Goal: Check status: Check status

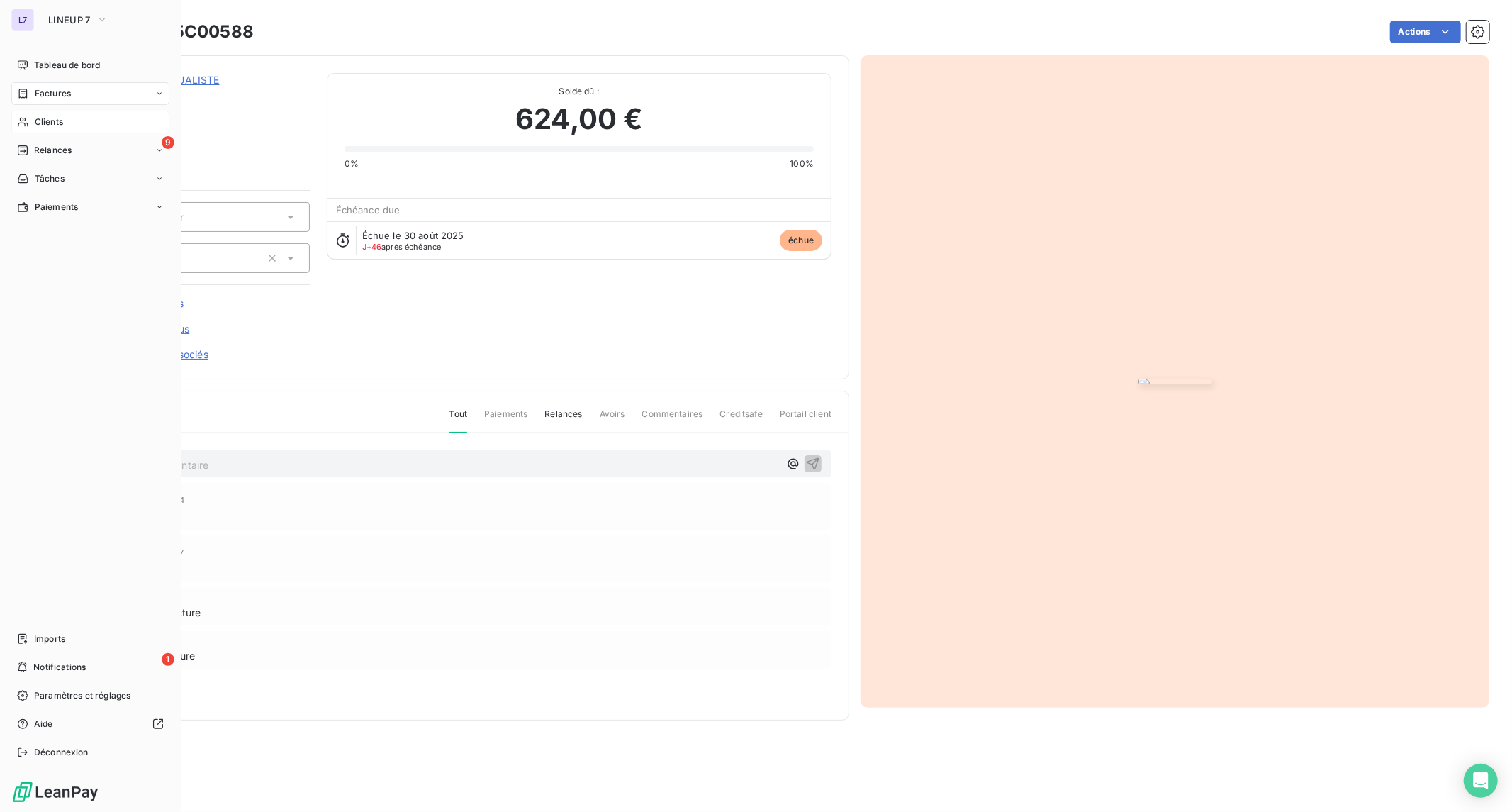
click at [44, 116] on span "Clients" at bounding box center [49, 122] width 28 height 12
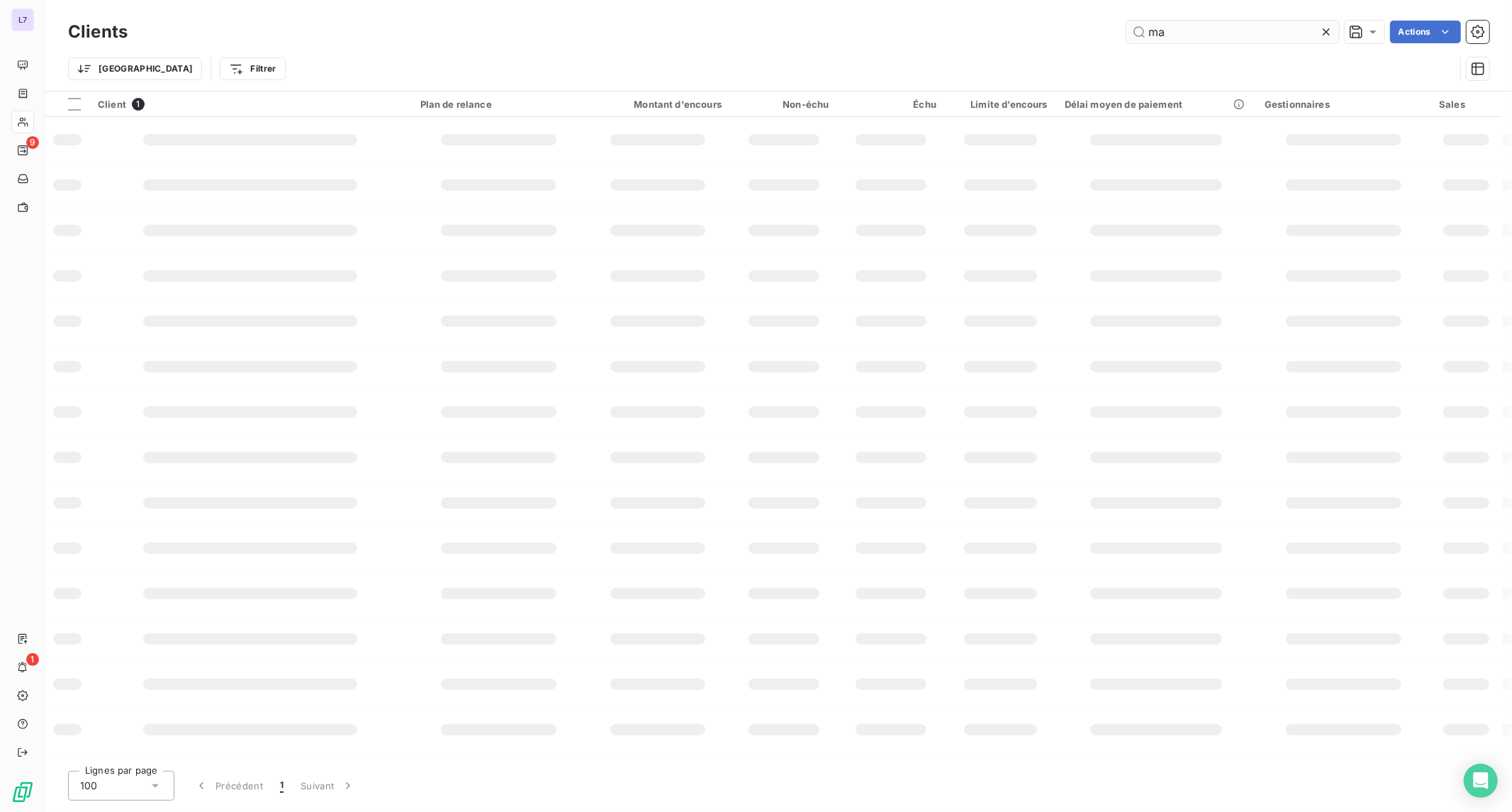
type input "m"
type input "e"
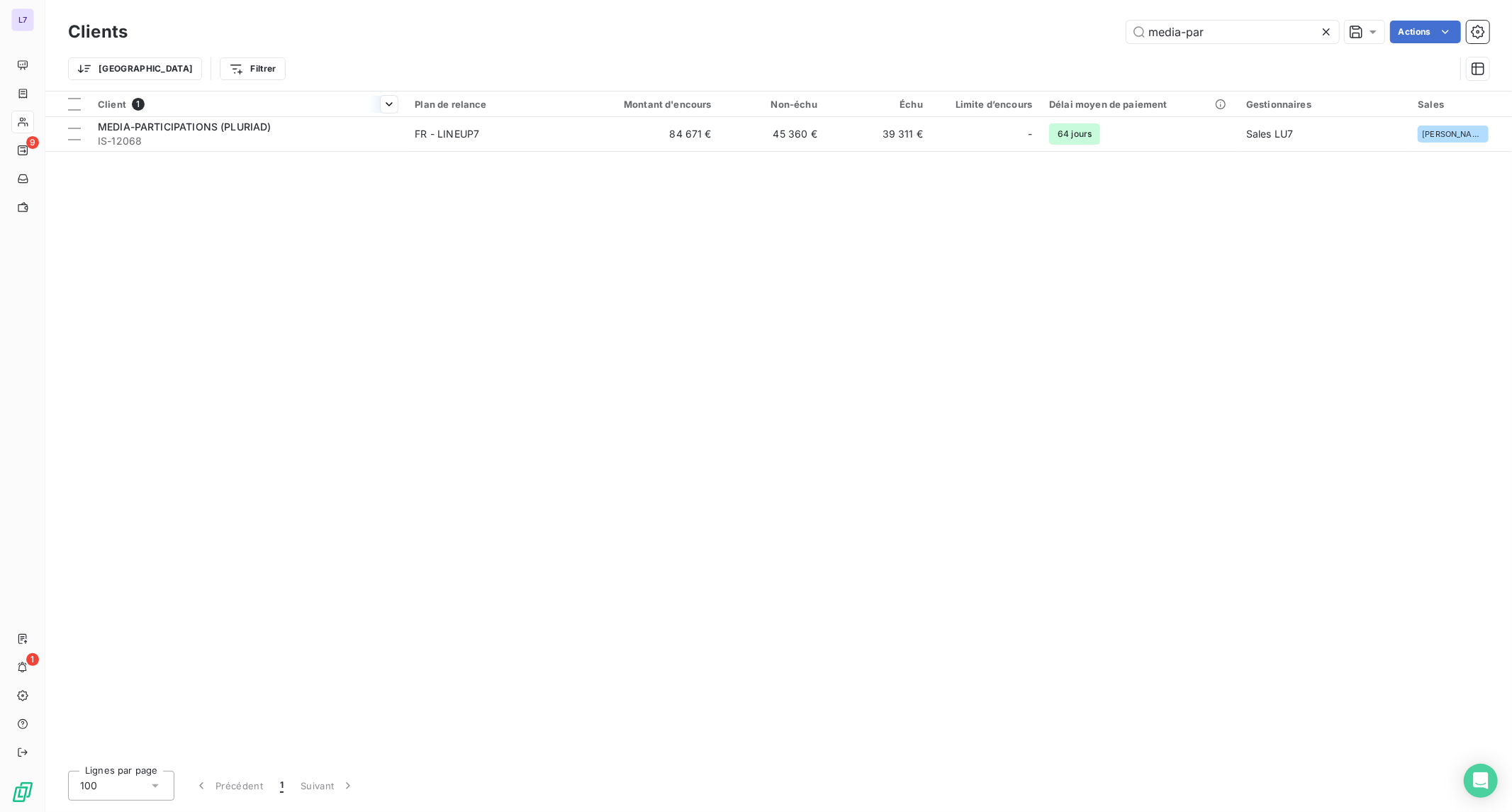
type input "media-par"
click at [266, 114] on th "Client 1" at bounding box center [247, 104] width 317 height 26
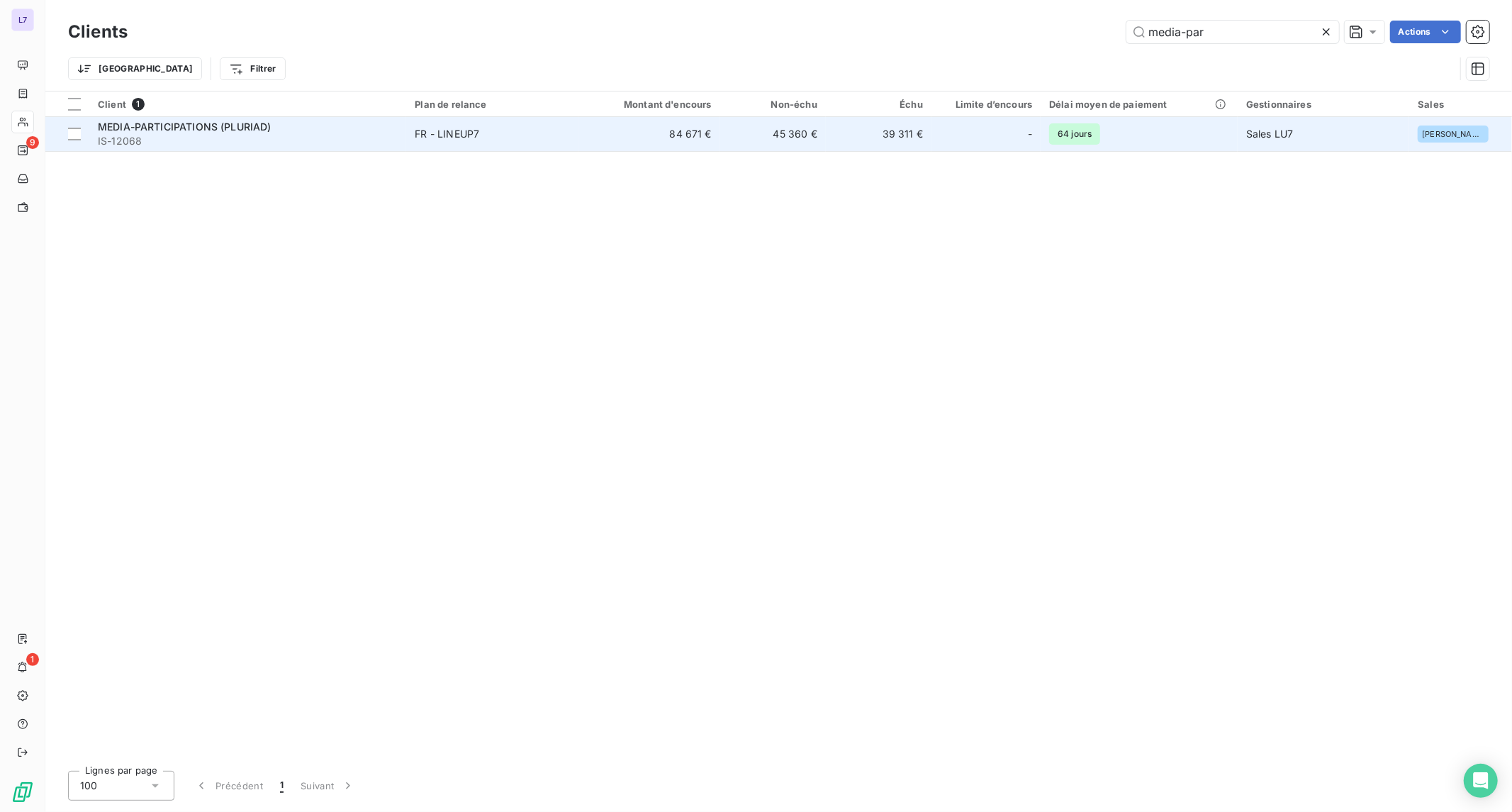
click at [270, 122] on span "MEDIA-PARTICIPATIONS (PLURIAD)" at bounding box center [185, 127] width 174 height 12
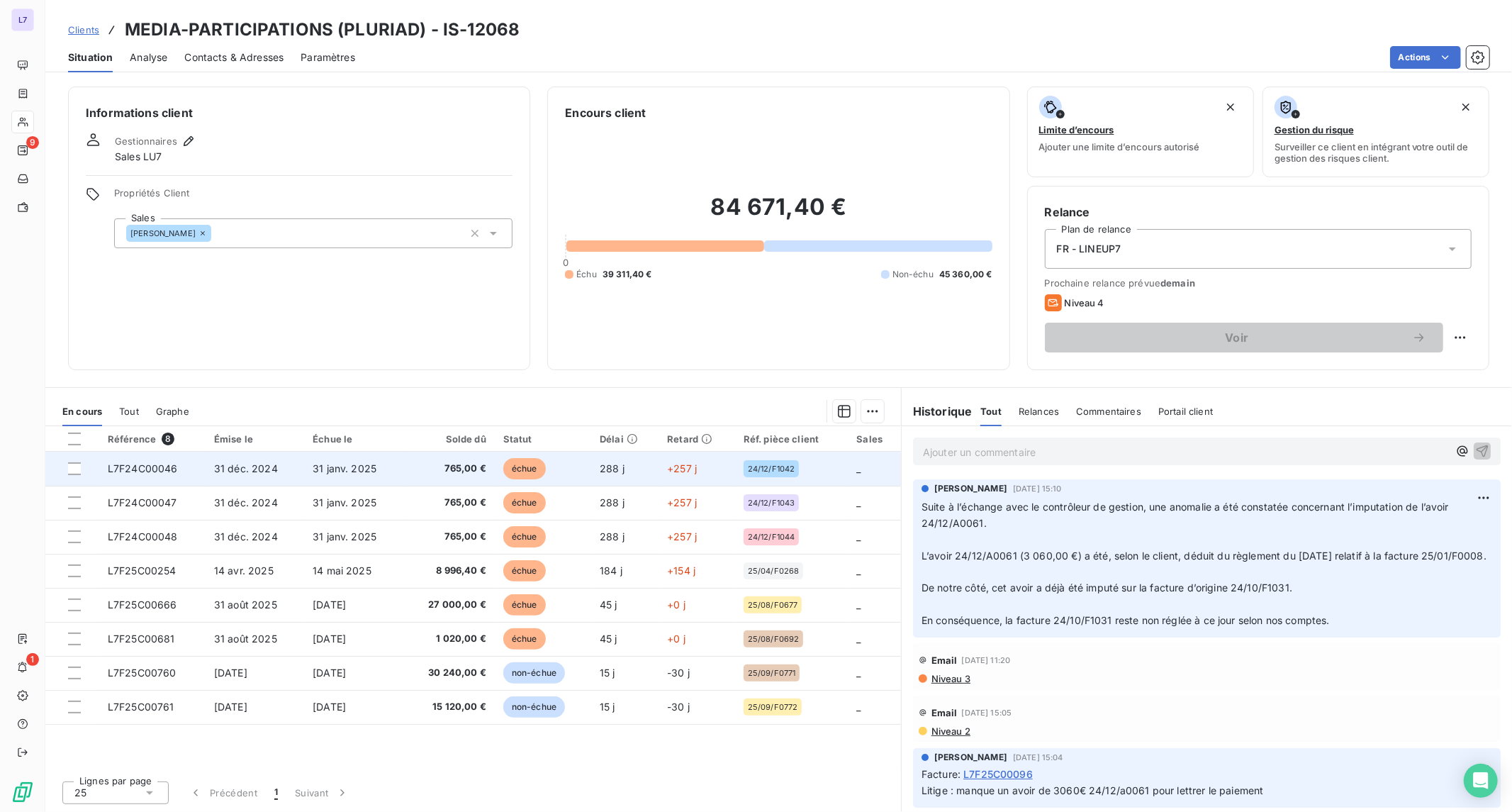
click at [700, 469] on td "+257 j" at bounding box center [697, 468] width 77 height 34
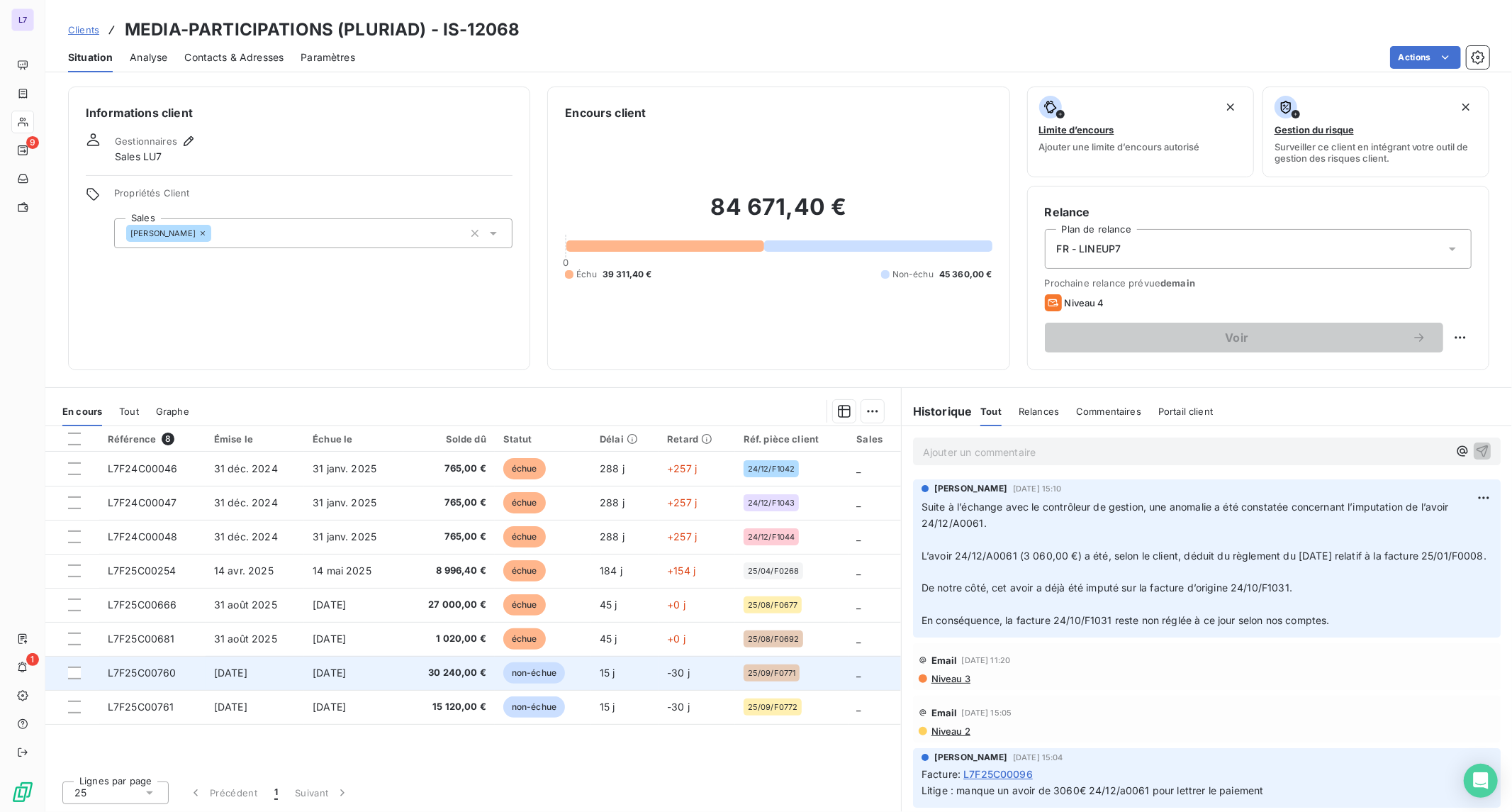
click at [346, 667] on span "[DATE]" at bounding box center [329, 672] width 33 height 12
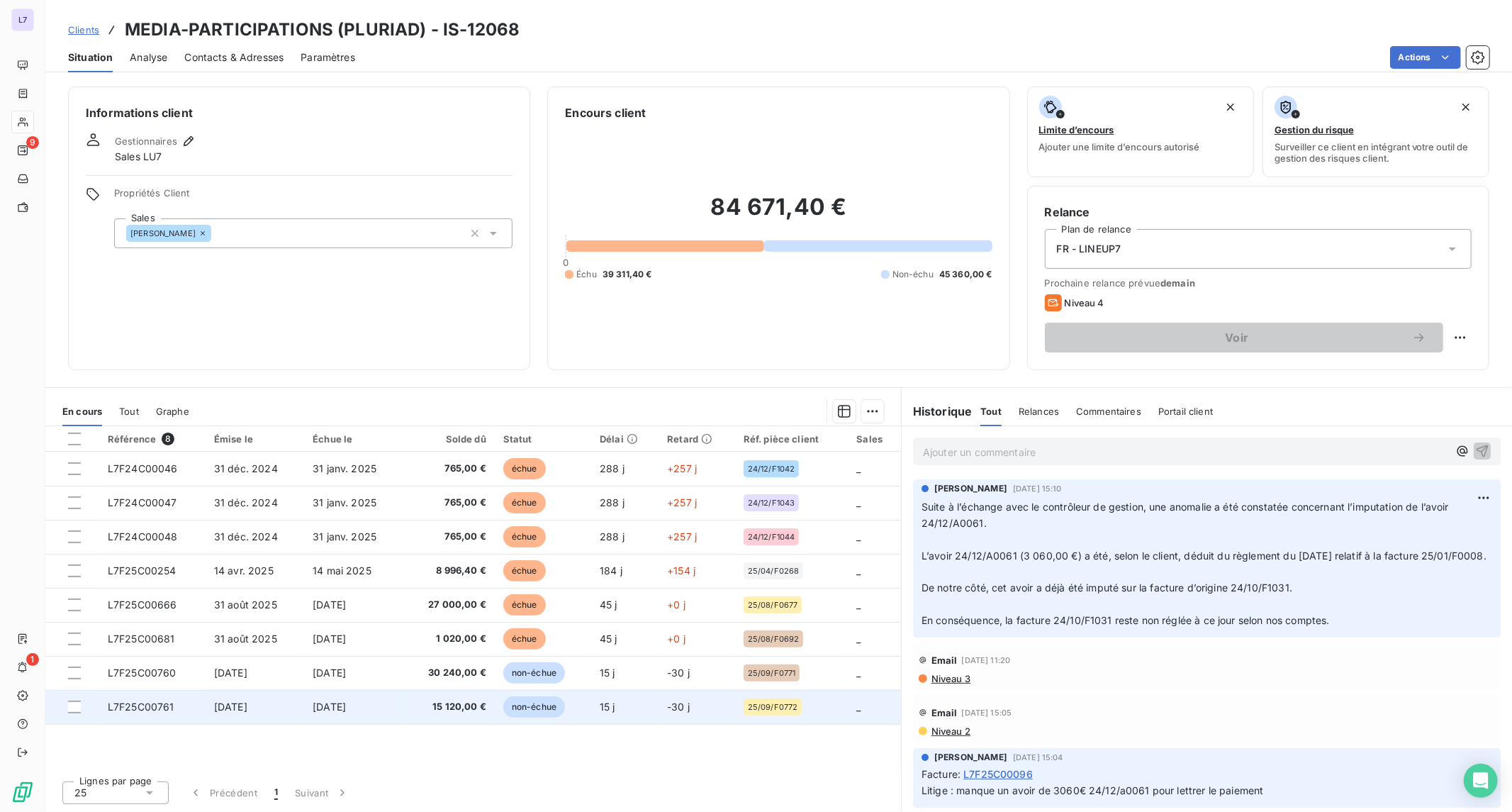
click at [331, 704] on span "[DATE]" at bounding box center [329, 706] width 33 height 12
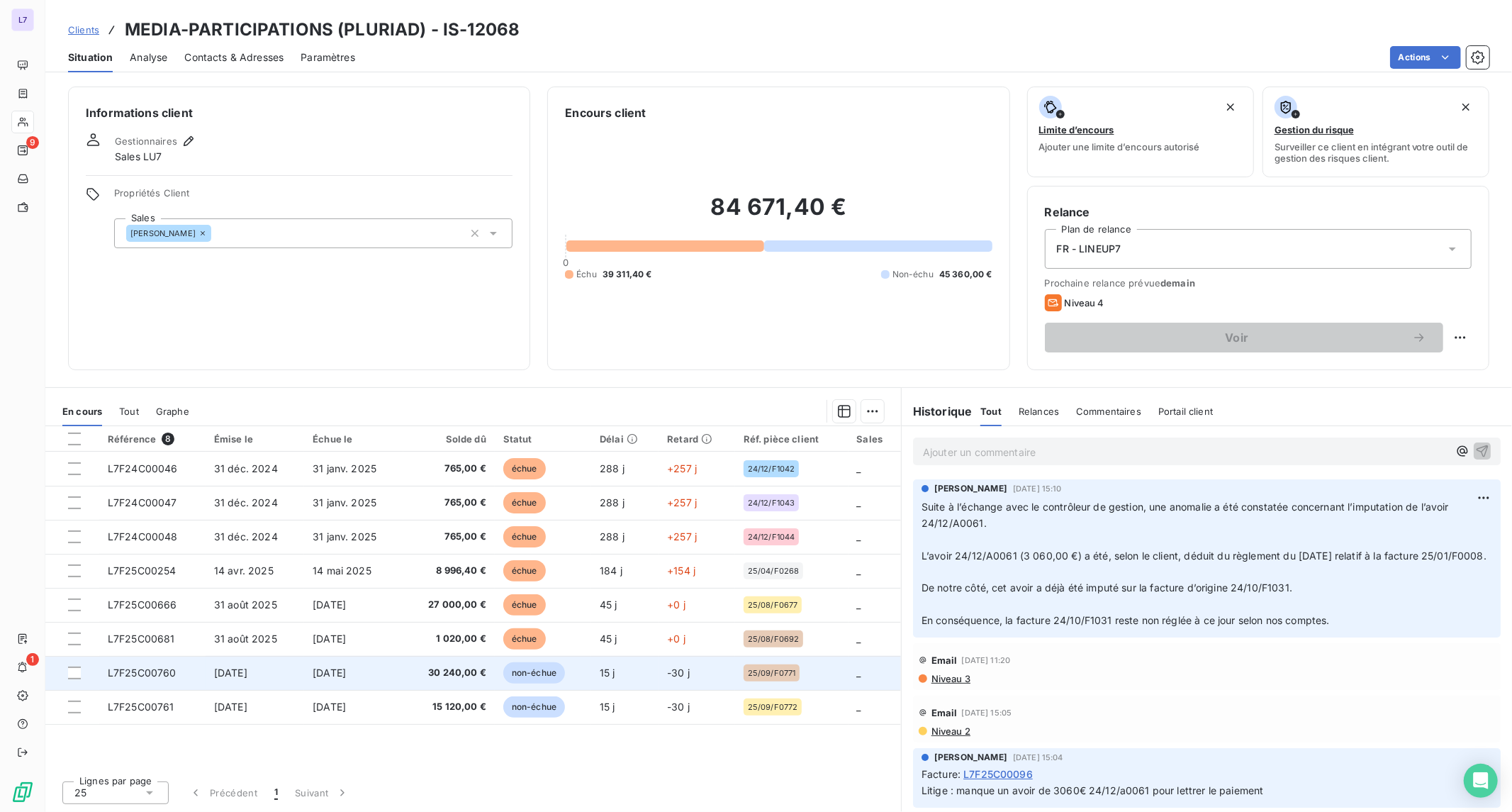
click at [346, 671] on span "[DATE]" at bounding box center [329, 672] width 33 height 12
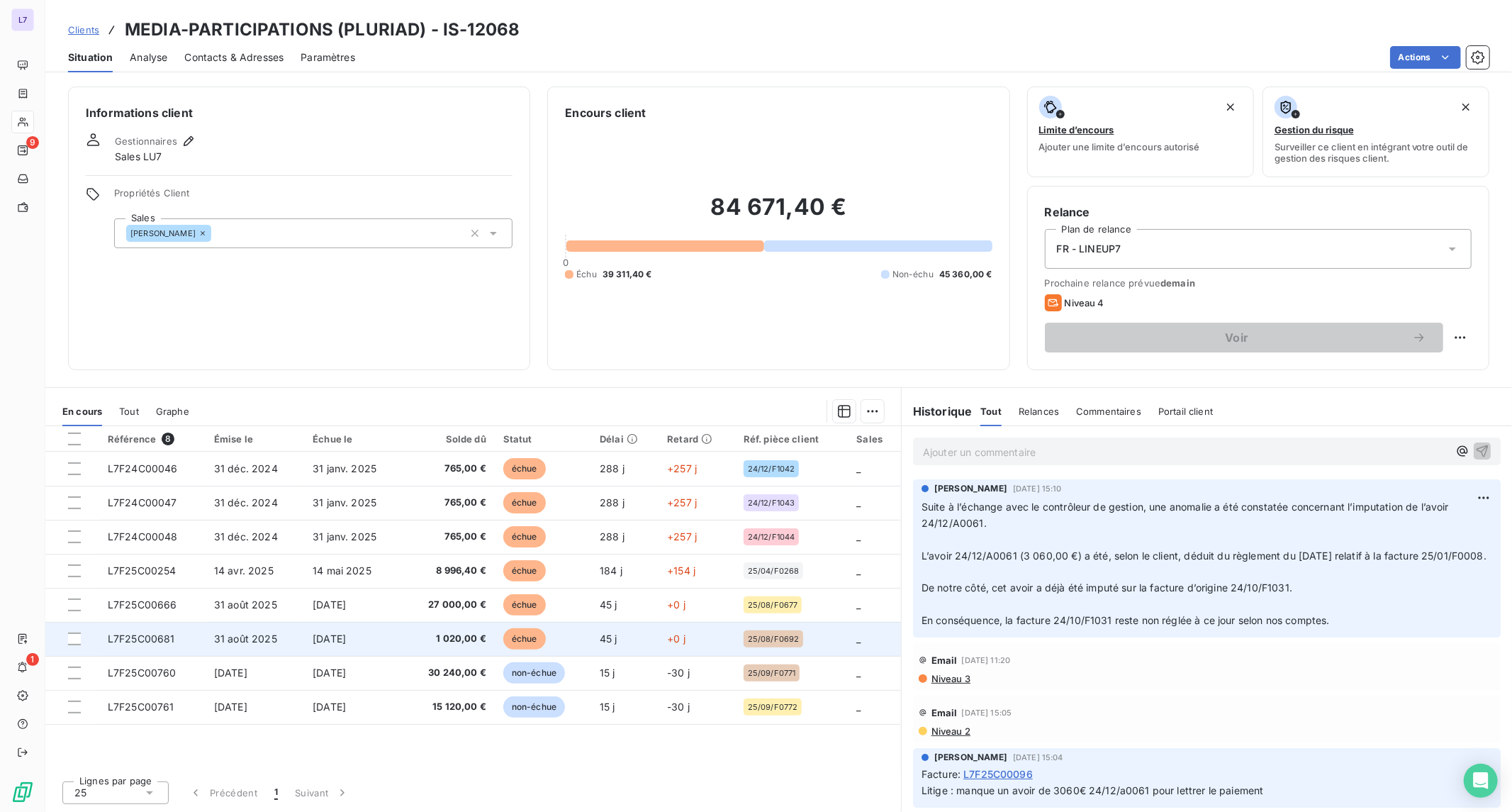
click at [358, 629] on td "[DATE]" at bounding box center [353, 639] width 98 height 34
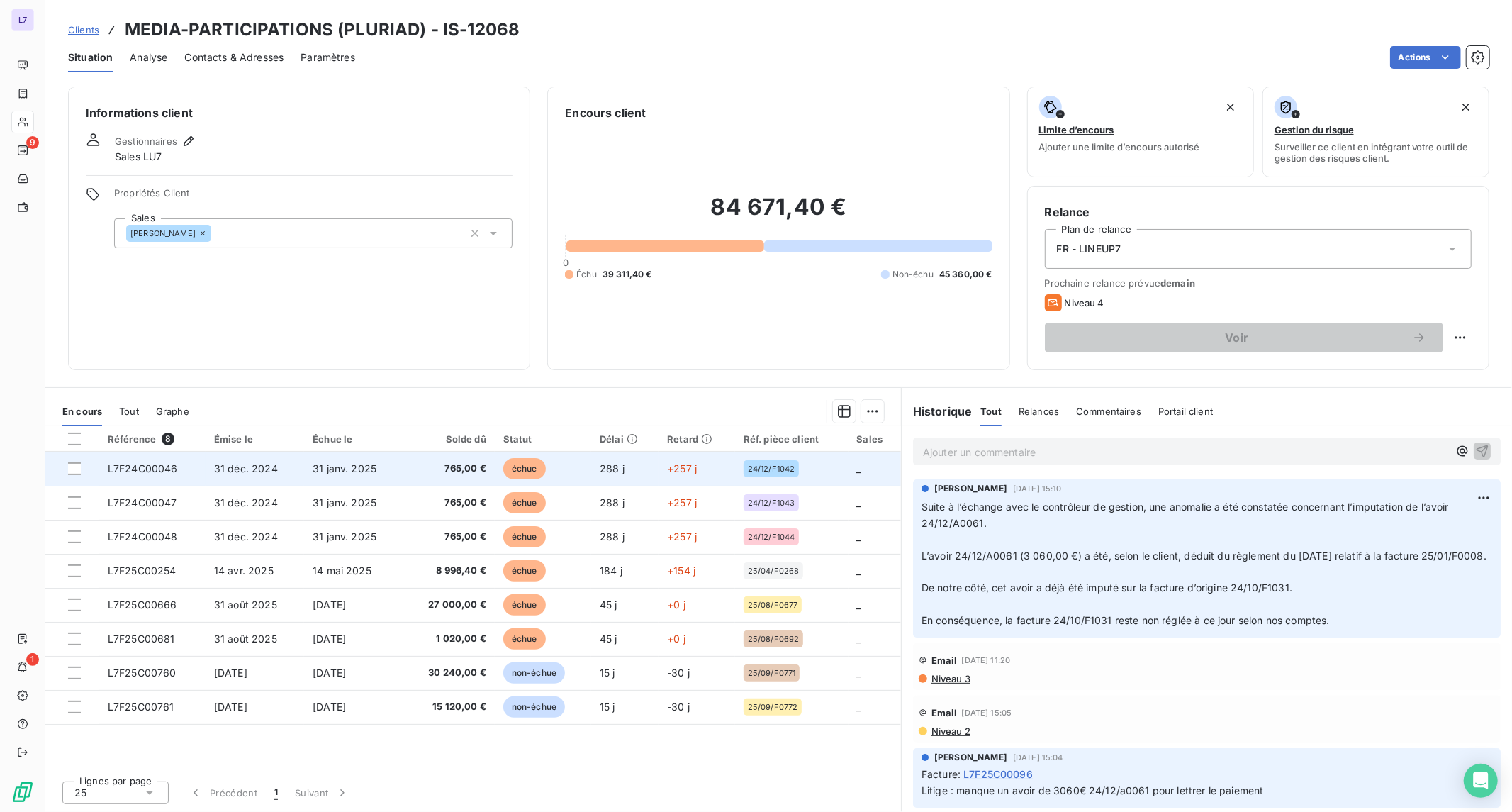
click at [415, 484] on td "765,00 €" at bounding box center [449, 468] width 92 height 34
